Goal: Information Seeking & Learning: Learn about a topic

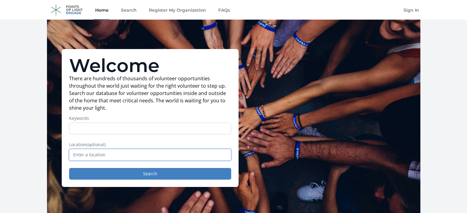
click at [95, 154] on input "text" at bounding box center [150, 155] width 162 height 12
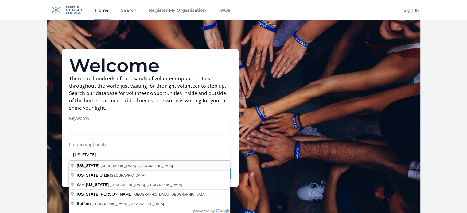
type input "[US_STATE], [GEOGRAPHIC_DATA], [GEOGRAPHIC_DATA]"
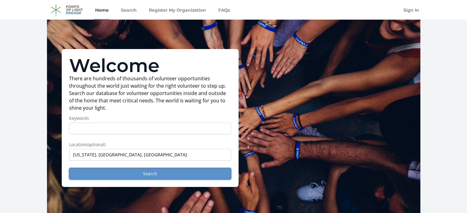
click at [169, 172] on button "Search" at bounding box center [150, 174] width 162 height 12
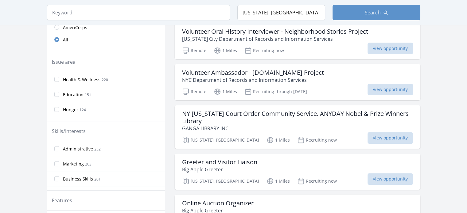
scroll to position [190, 0]
click at [73, 149] on span "Administrative" at bounding box center [78, 149] width 30 height 6
click at [59, 149] on input "Administrative 252" at bounding box center [56, 149] width 5 height 5
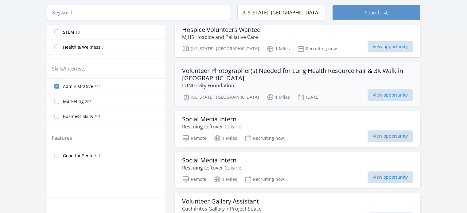
scroll to position [244, 0]
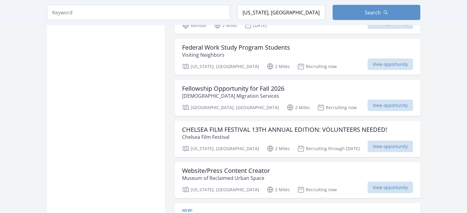
scroll to position [1234, 0]
